Goal: Information Seeking & Learning: Learn about a topic

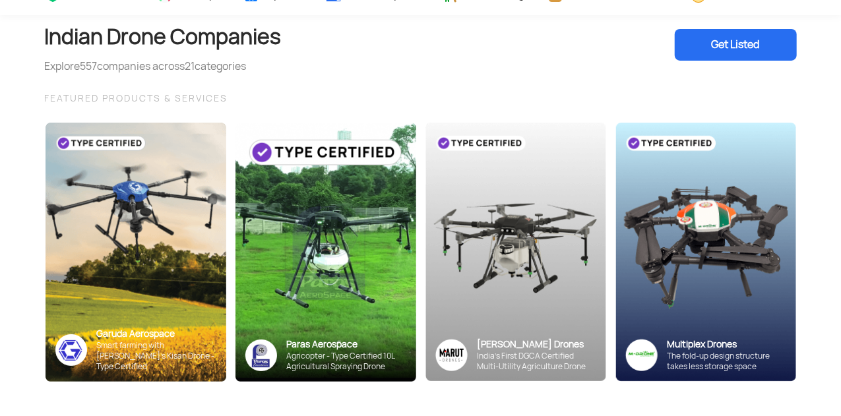
scroll to position [71, 0]
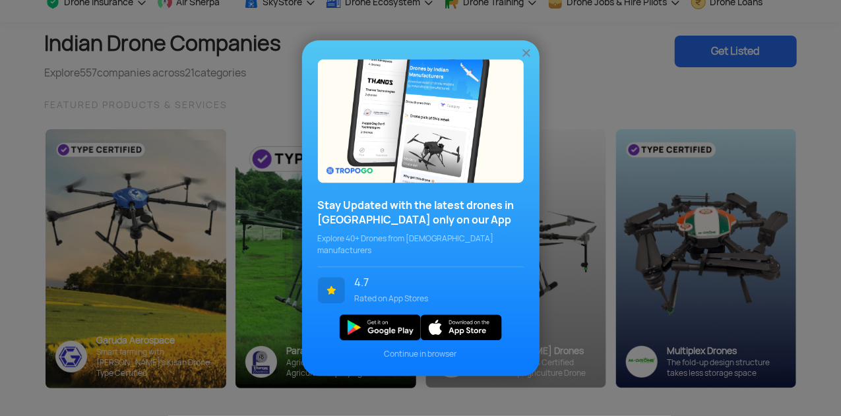
click at [520, 59] on img at bounding box center [526, 52] width 13 height 13
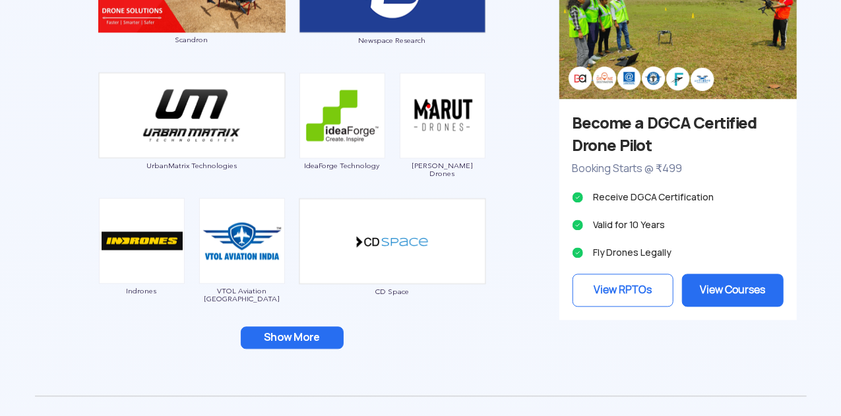
scroll to position [1337, 0]
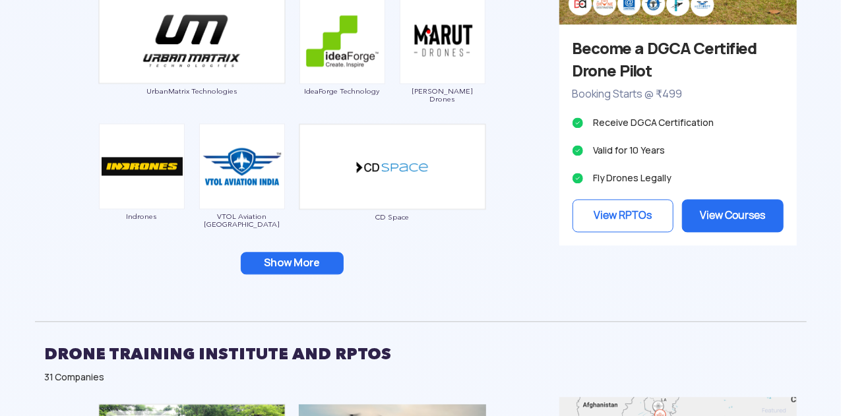
drag, startPoint x: 293, startPoint y: 262, endPoint x: 278, endPoint y: 264, distance: 15.4
click at [278, 264] on button "Show More" at bounding box center [292, 263] width 103 height 22
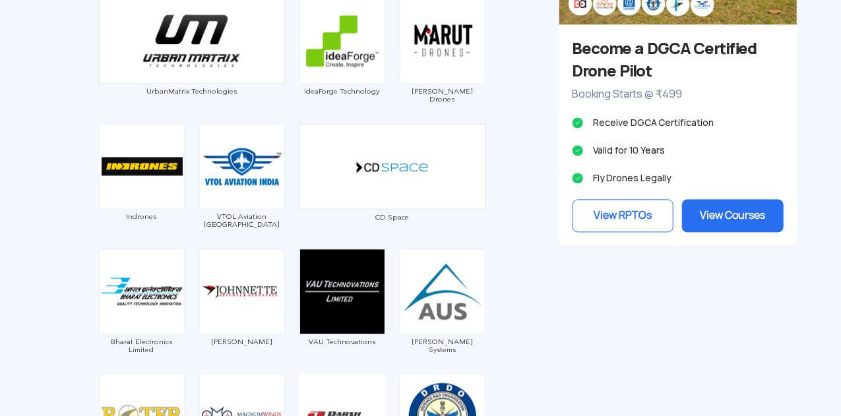
drag, startPoint x: 278, startPoint y: 264, endPoint x: 65, endPoint y: 220, distance: 217.5
click at [65, 220] on div "Garuda Aerospace Throttle Aerospace General Aeronautics Redwing Labs [PERSON_NA…" at bounding box center [292, 18] width 514 height 1060
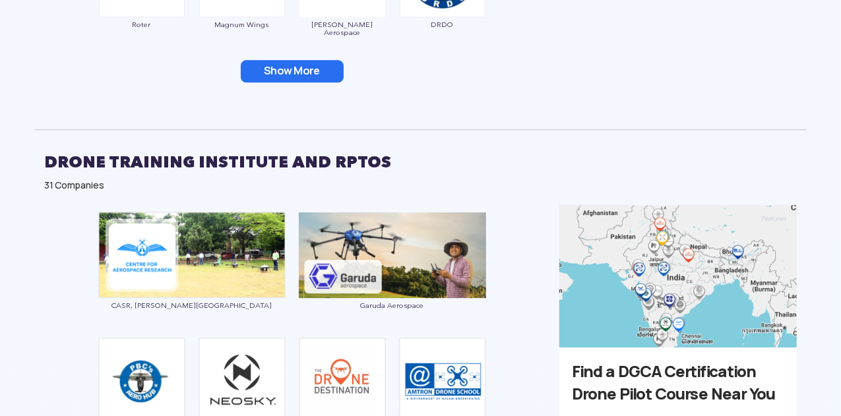
scroll to position [1621, 0]
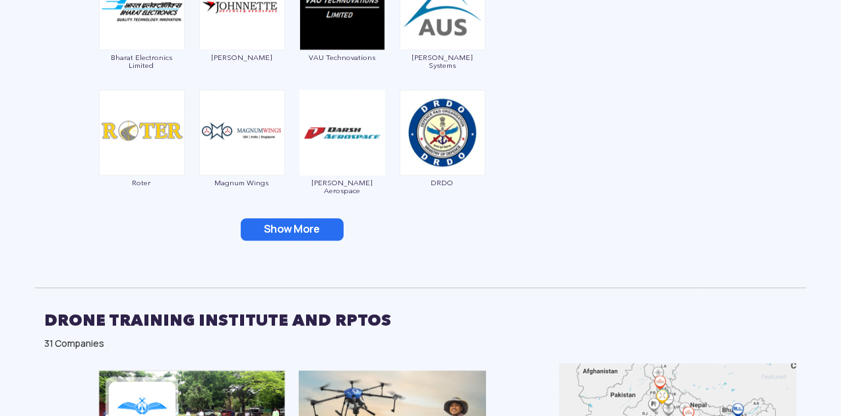
click at [287, 221] on button "Show More" at bounding box center [292, 229] width 103 height 22
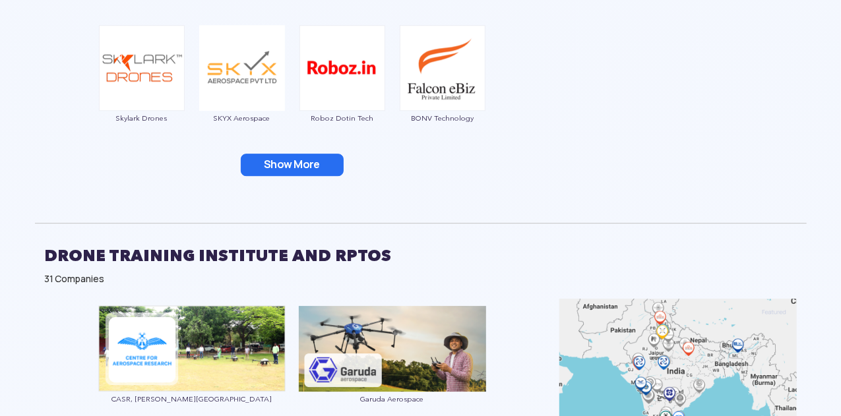
scroll to position [1937, 0]
click at [290, 156] on button "Show More" at bounding box center [292, 164] width 103 height 22
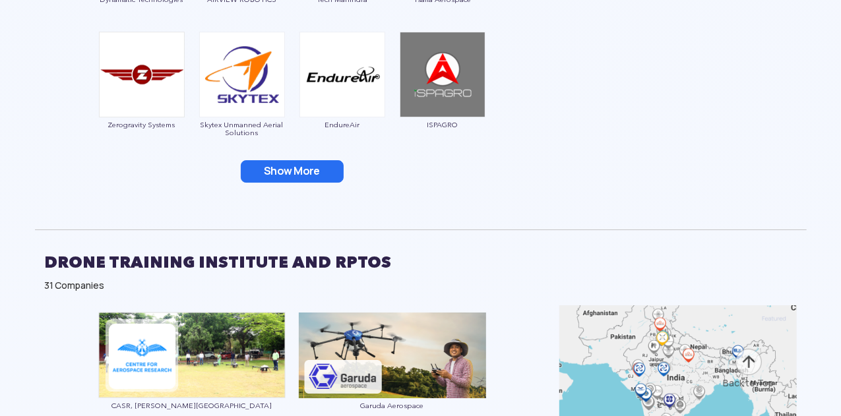
scroll to position [2181, 0]
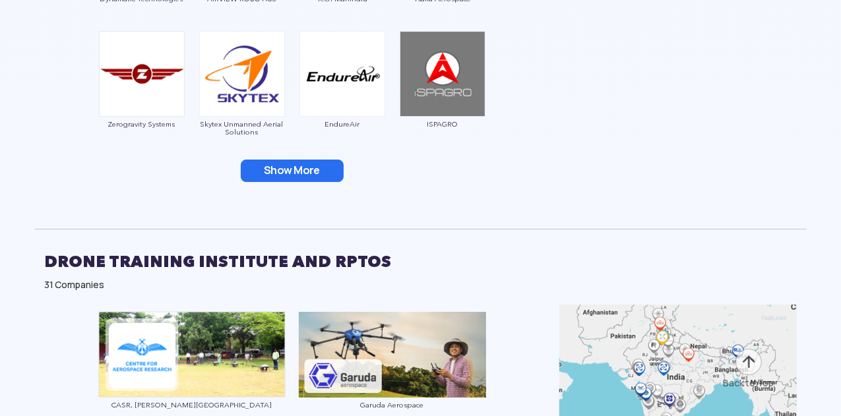
click at [289, 165] on button "Show More" at bounding box center [292, 171] width 103 height 22
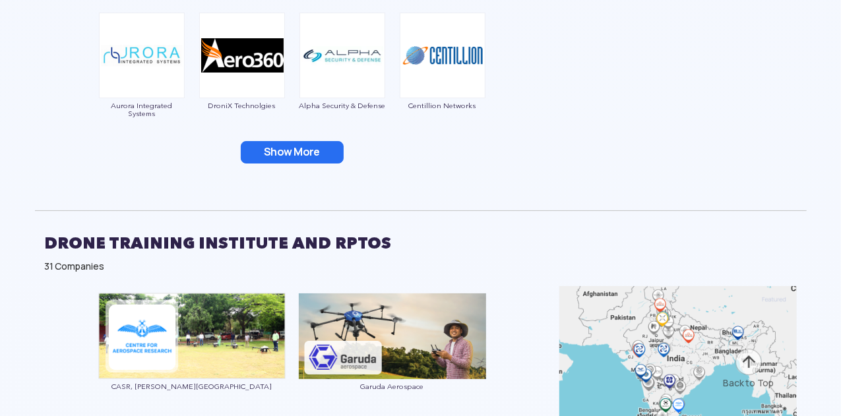
scroll to position [2455, 0]
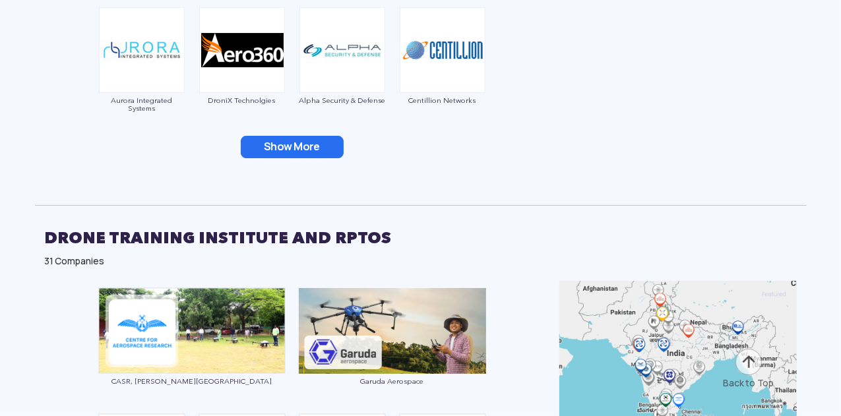
click at [289, 149] on button "Show More" at bounding box center [292, 147] width 103 height 22
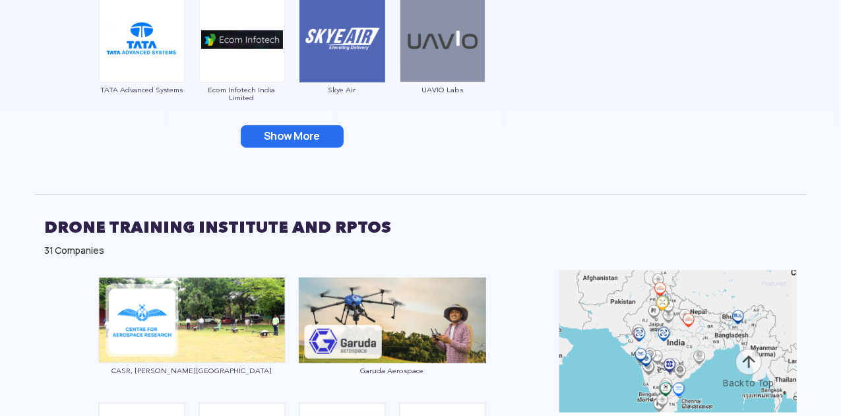
scroll to position [2717, 0]
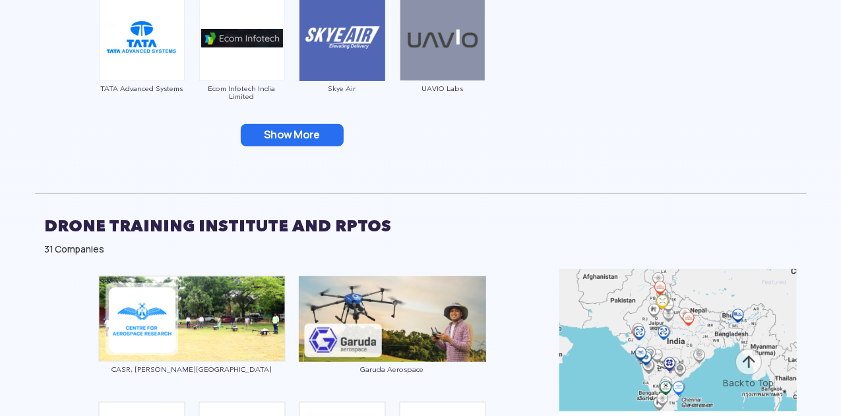
click at [289, 140] on button "Show More" at bounding box center [292, 135] width 103 height 22
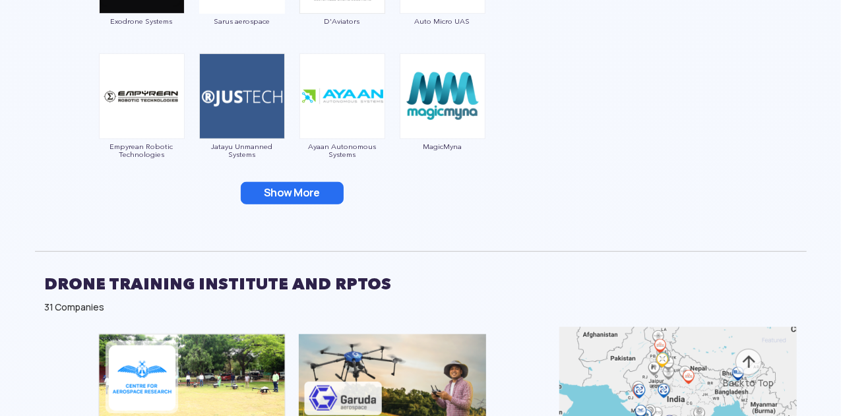
scroll to position [2911, 0]
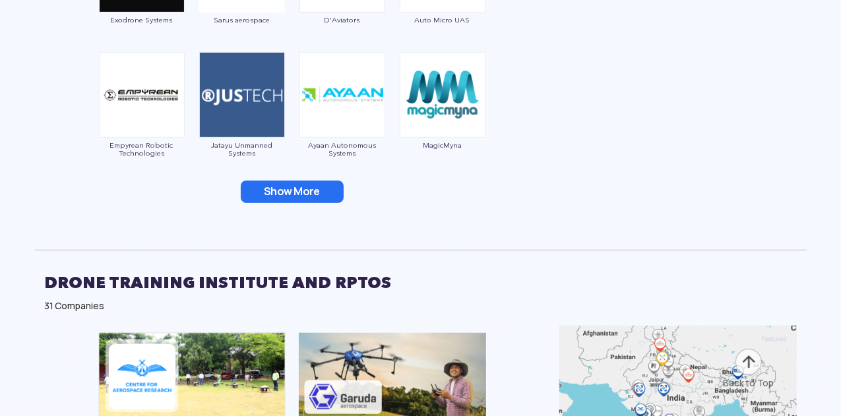
click at [291, 181] on button "Show More" at bounding box center [292, 192] width 103 height 22
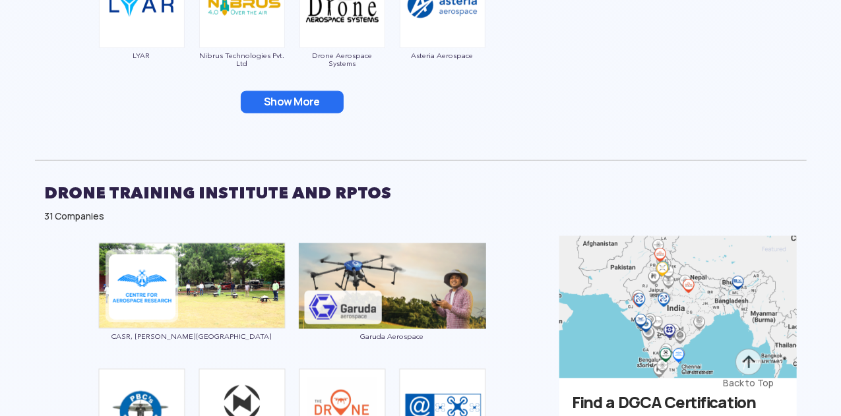
scroll to position [3263, 0]
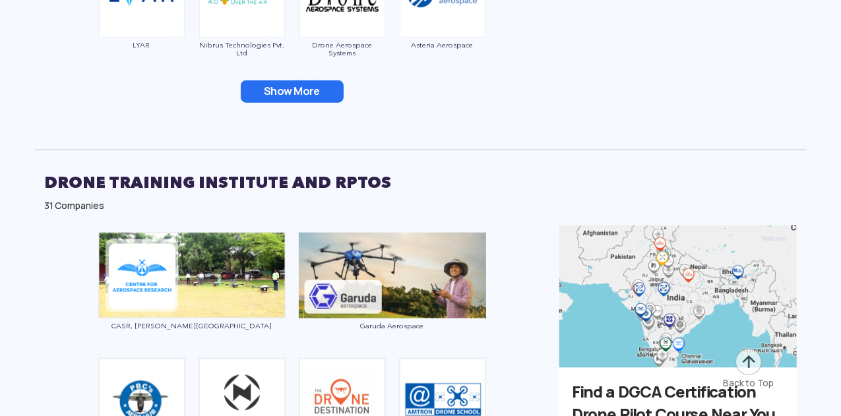
click at [291, 89] on button "Show More" at bounding box center [292, 91] width 103 height 22
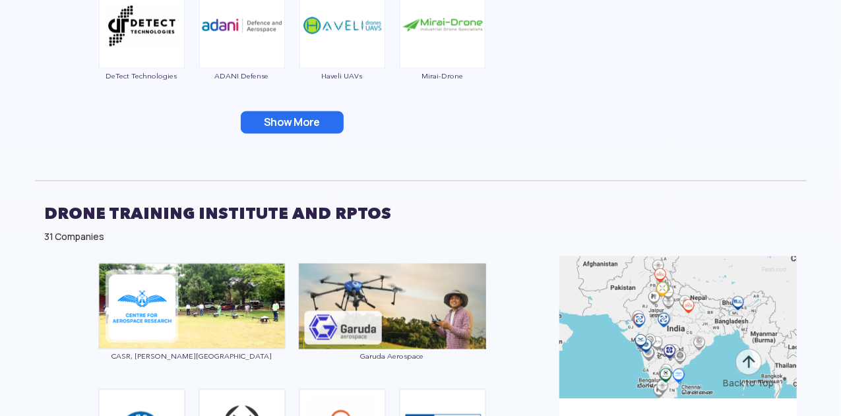
scroll to position [3487, 0]
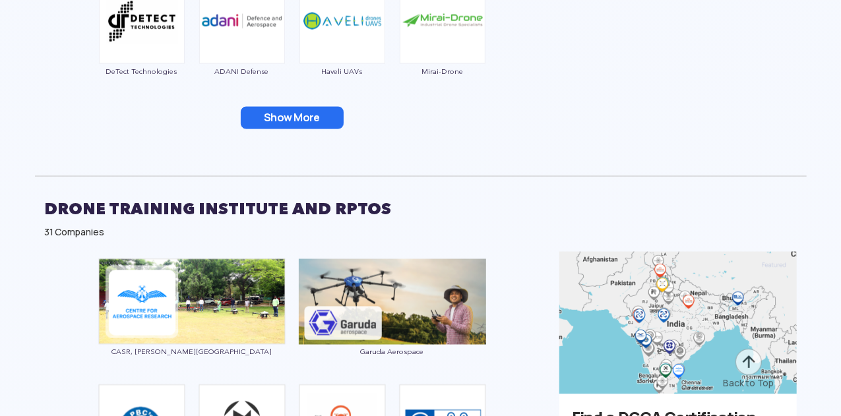
click at [295, 120] on button "Show More" at bounding box center [292, 118] width 103 height 22
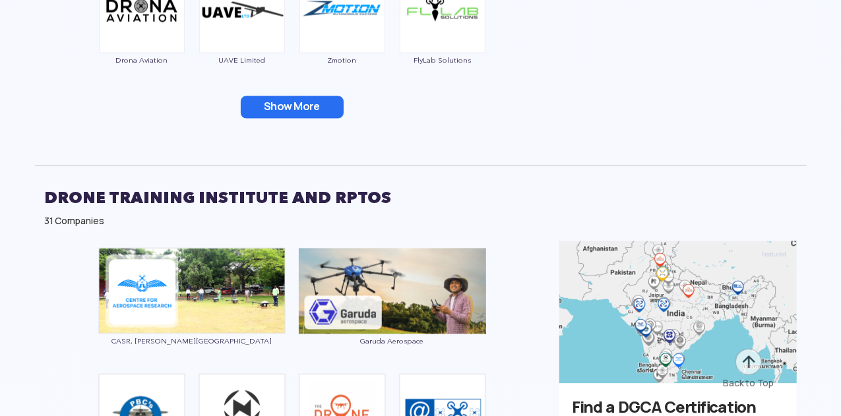
scroll to position [3749, 0]
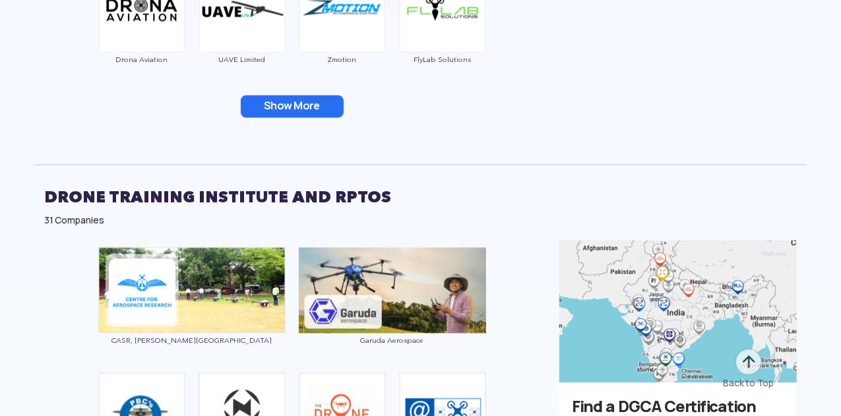
click at [293, 105] on button "Show More" at bounding box center [292, 107] width 103 height 22
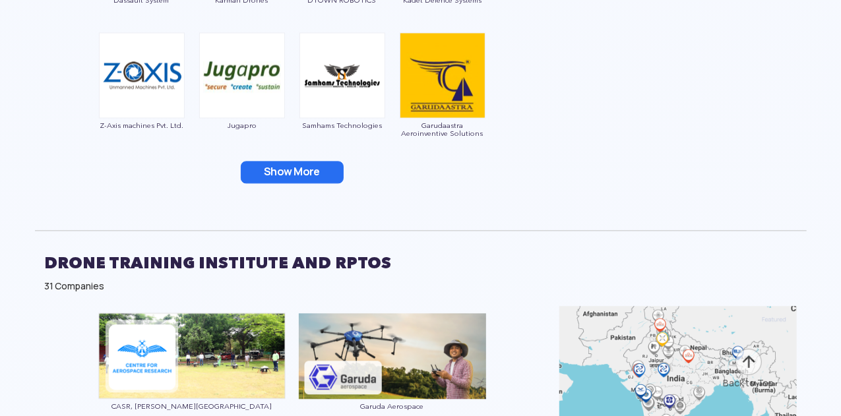
scroll to position [3938, 0]
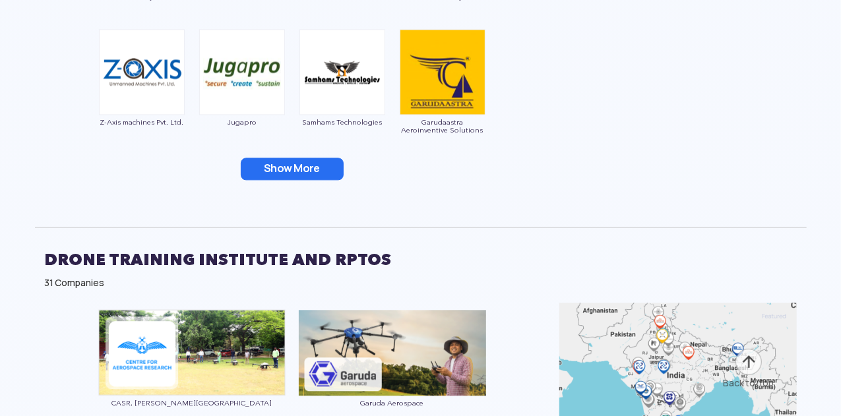
click at [292, 165] on button "Show More" at bounding box center [292, 169] width 103 height 22
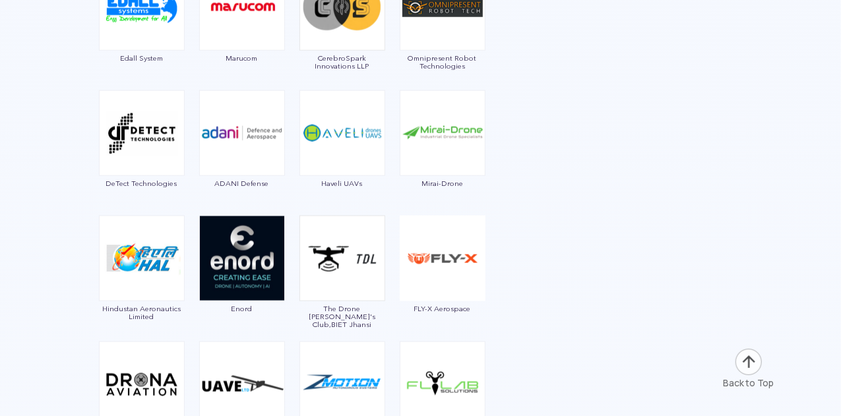
scroll to position [3332, 0]
